Goal: Task Accomplishment & Management: Use online tool/utility

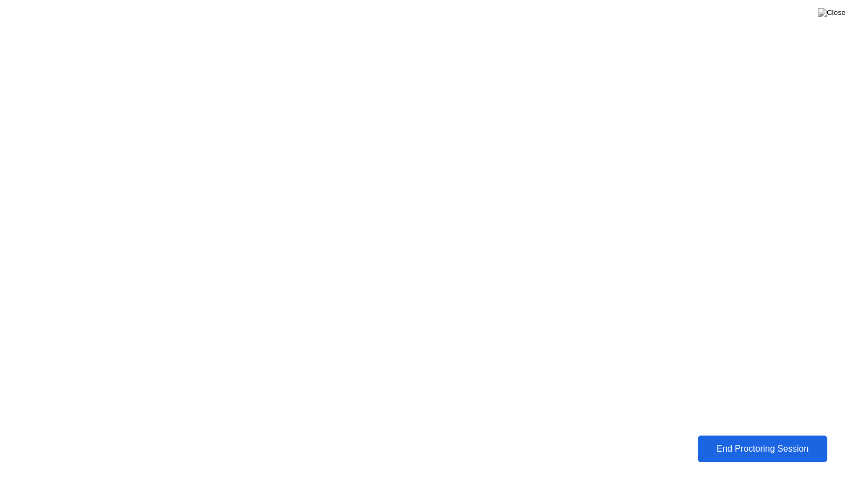
click at [772, 451] on div "End Proctoring Session" at bounding box center [762, 449] width 132 height 11
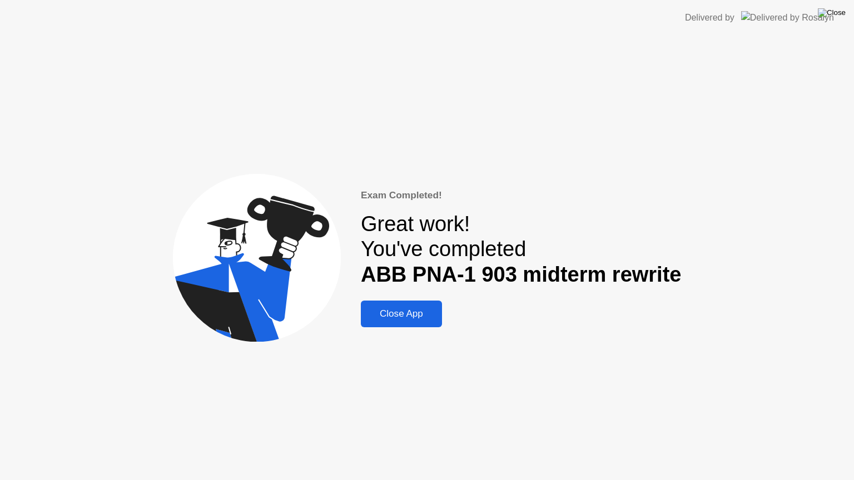
click at [835, 16] on img at bounding box center [832, 12] width 28 height 9
